Goal: Task Accomplishment & Management: Manage account settings

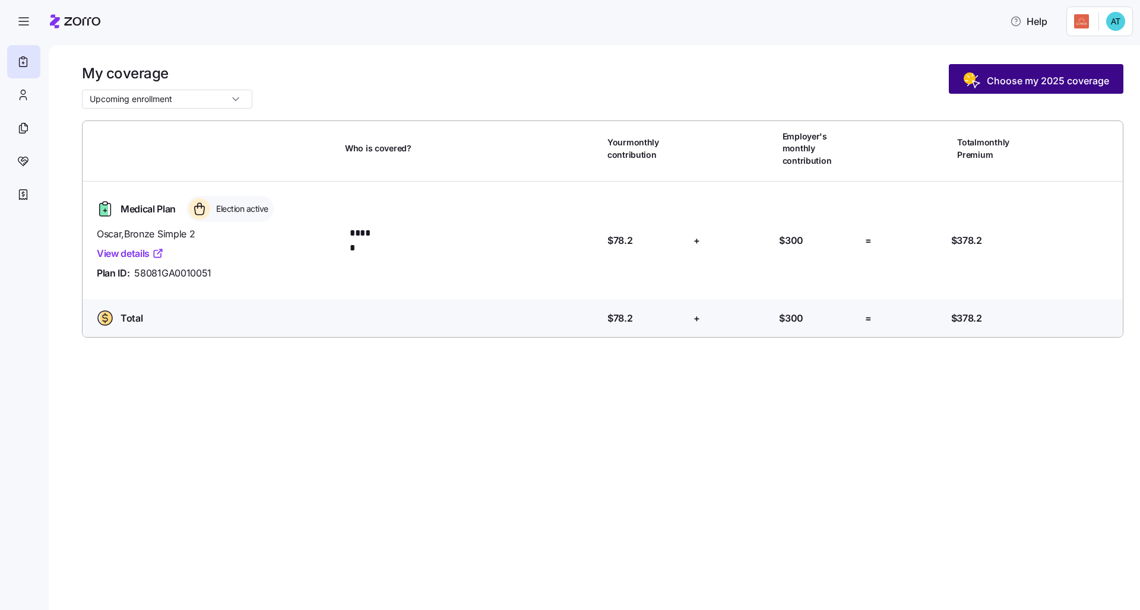
click at [570, 86] on span "Choose my 2025 coverage" at bounding box center [1048, 81] width 122 height 14
